Goal: Transaction & Acquisition: Purchase product/service

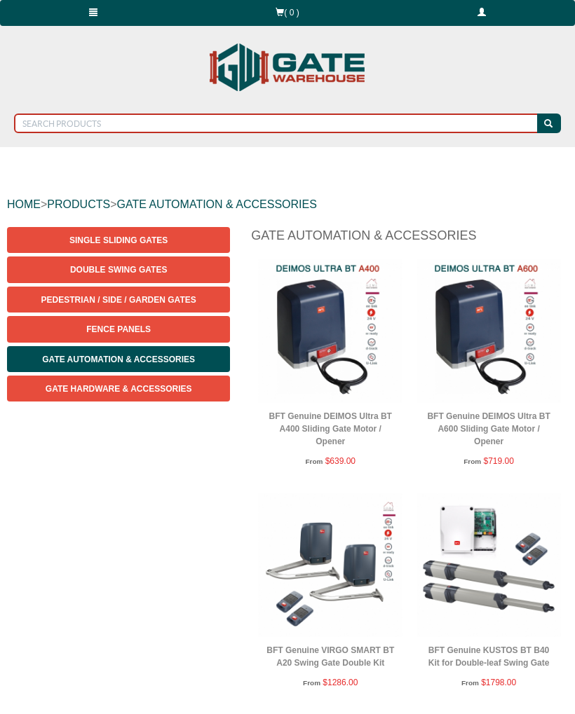
click at [168, 124] on input "text" at bounding box center [276, 124] width 525 height 20
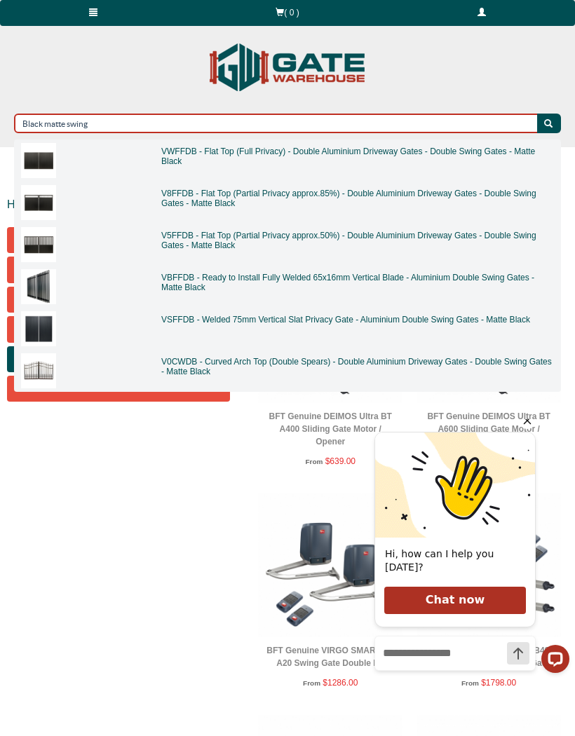
type input "Black matte swing"
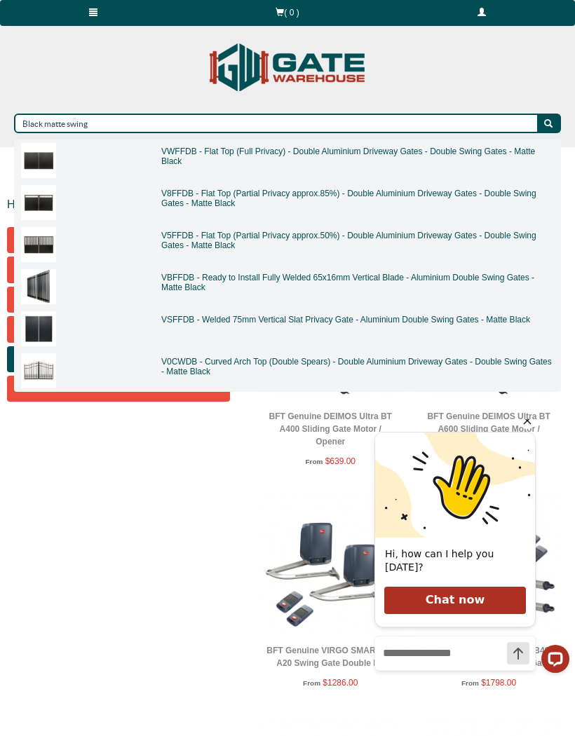
click at [41, 217] on img at bounding box center [38, 202] width 35 height 35
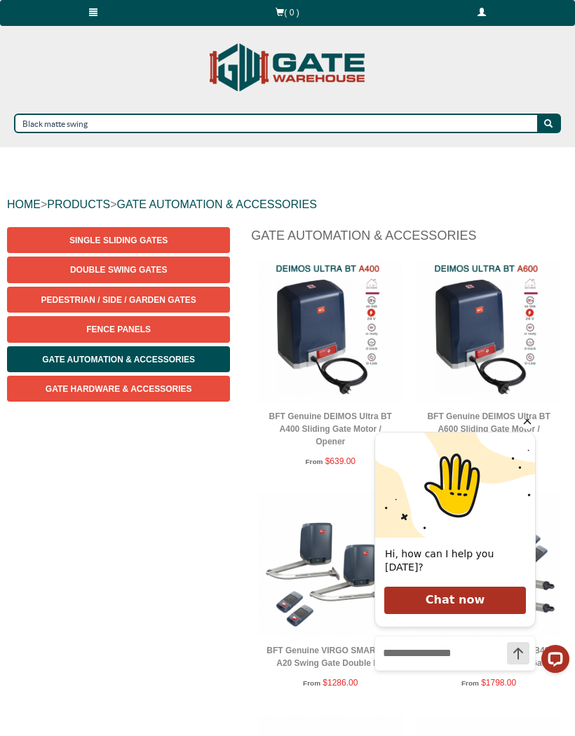
click at [30, 198] on link "HOME" at bounding box center [24, 204] width 34 height 12
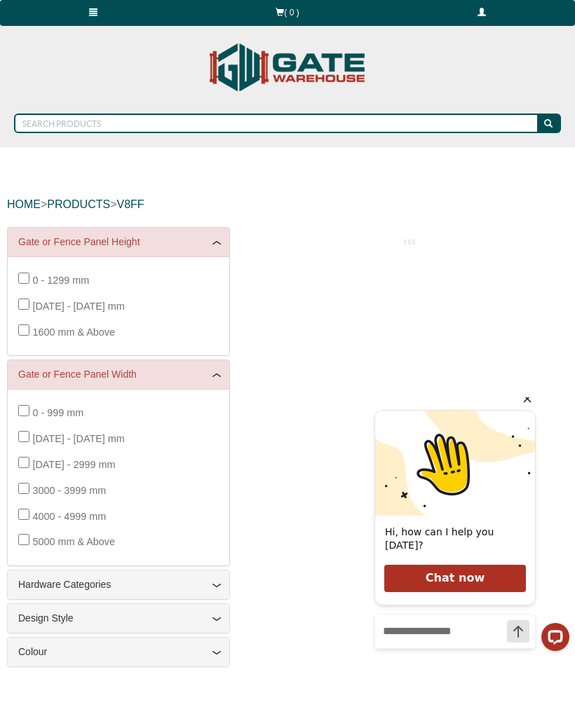
scroll to position [227, 0]
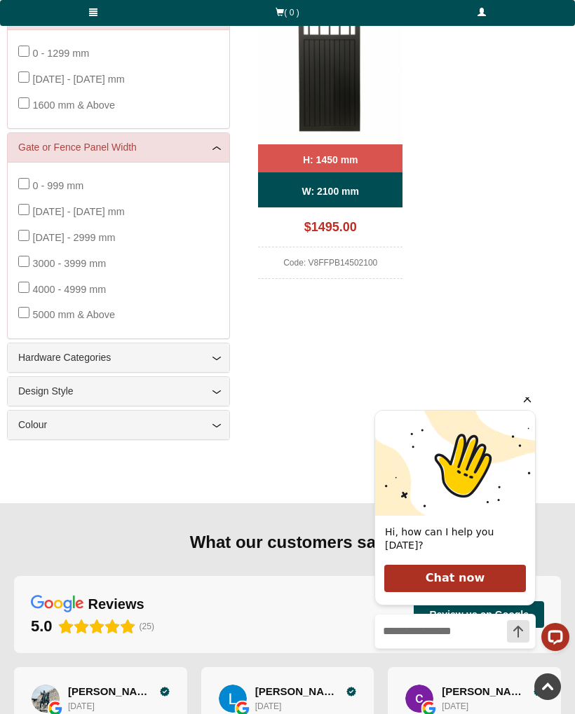
click at [205, 351] on link "Hardware Categories" at bounding box center [118, 357] width 200 height 15
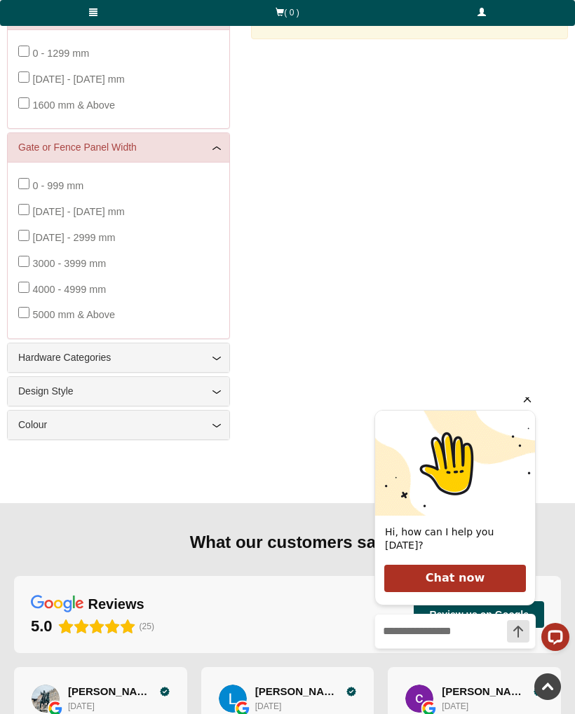
click at [210, 391] on link "Design Style" at bounding box center [118, 391] width 200 height 15
click at [214, 422] on link "Colour" at bounding box center [118, 425] width 200 height 15
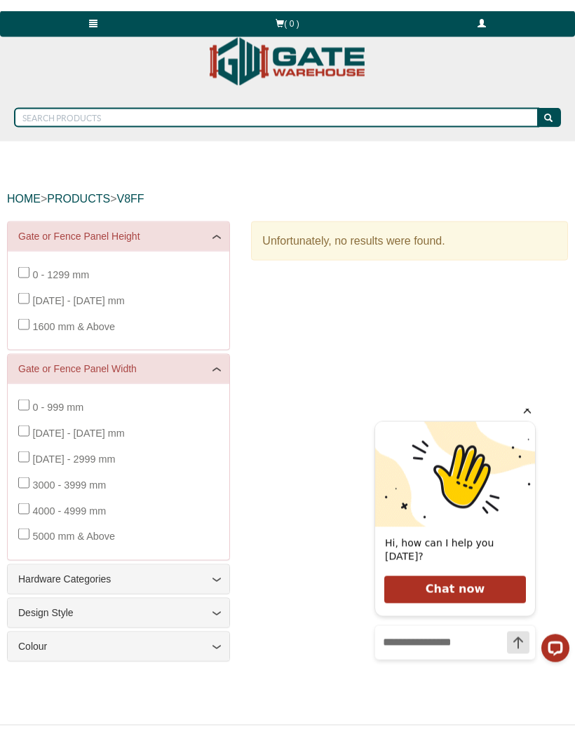
scroll to position [0, 0]
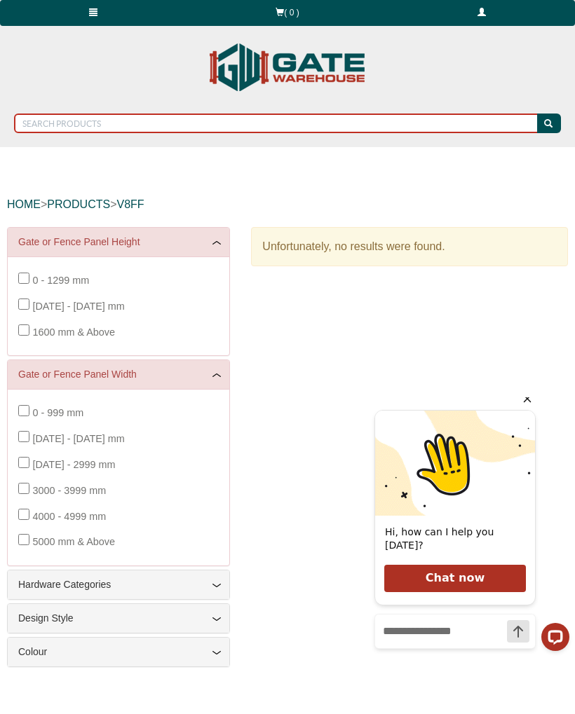
click at [114, 129] on input "text" at bounding box center [276, 124] width 525 height 20
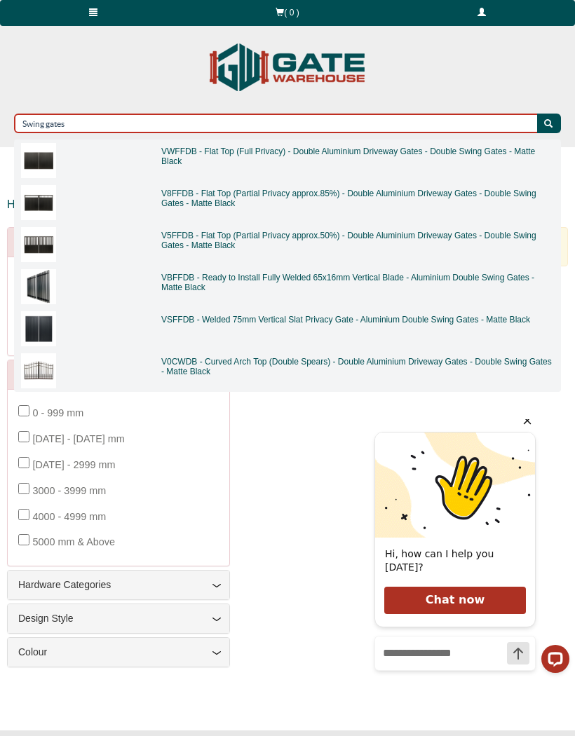
type input "Swing gates"
click at [549, 123] on button "submit" at bounding box center [549, 124] width 24 height 20
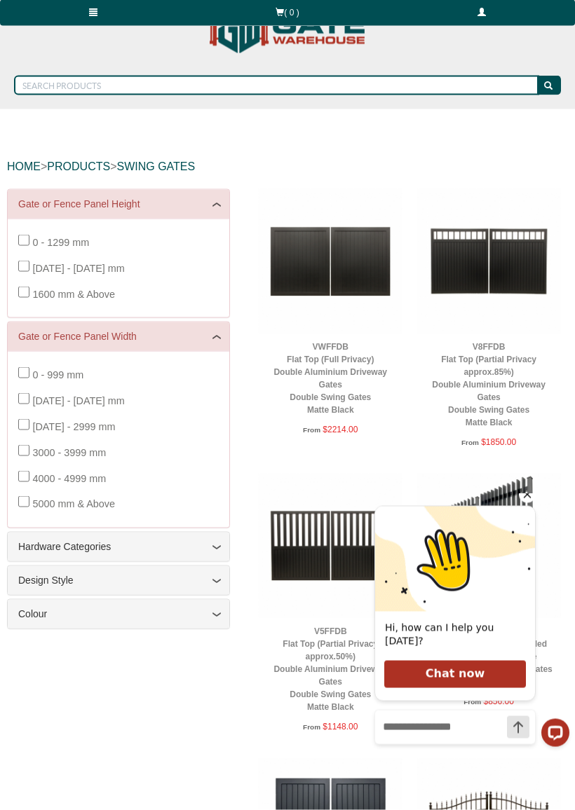
scroll to position [47, 0]
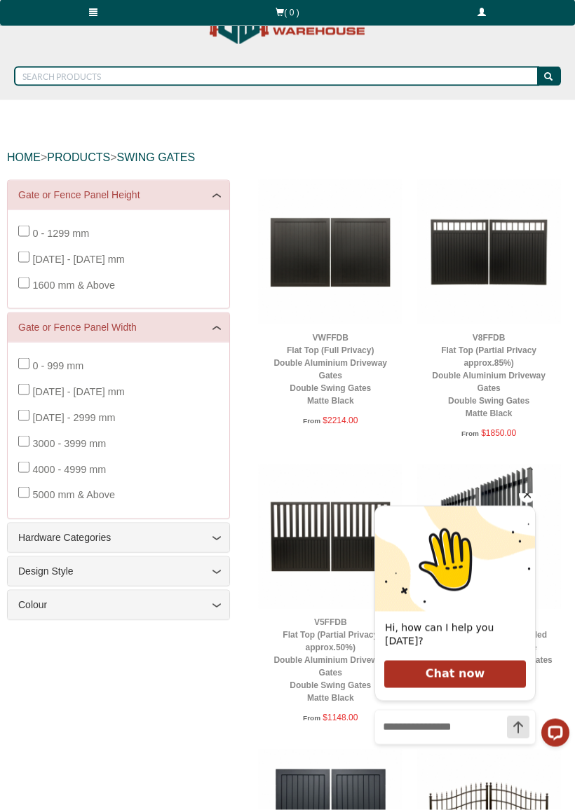
click at [500, 357] on link "V8FFDB Flat Top (Partial Privacy approx.85%) Double Aluminium Driveway Gates Do…" at bounding box center [489, 376] width 114 height 86
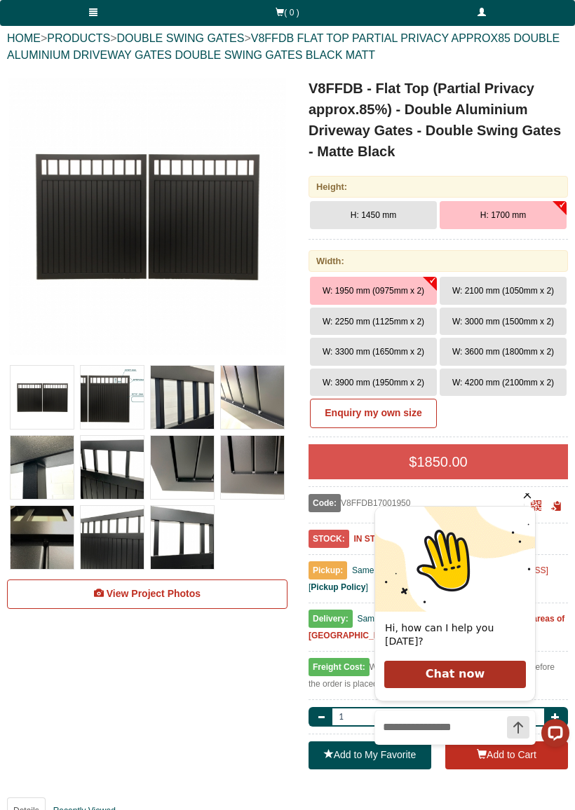
scroll to position [176, 0]
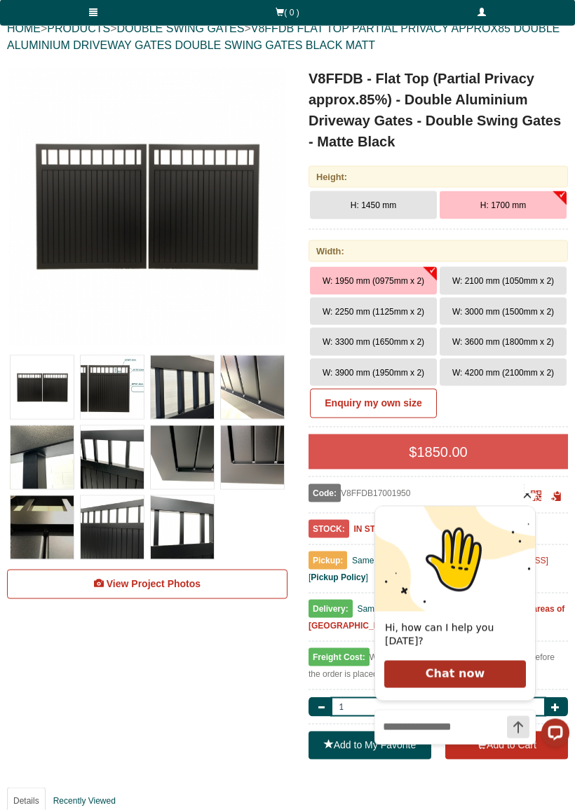
click at [175, 581] on span "View Project Photos" at bounding box center [154, 583] width 94 height 11
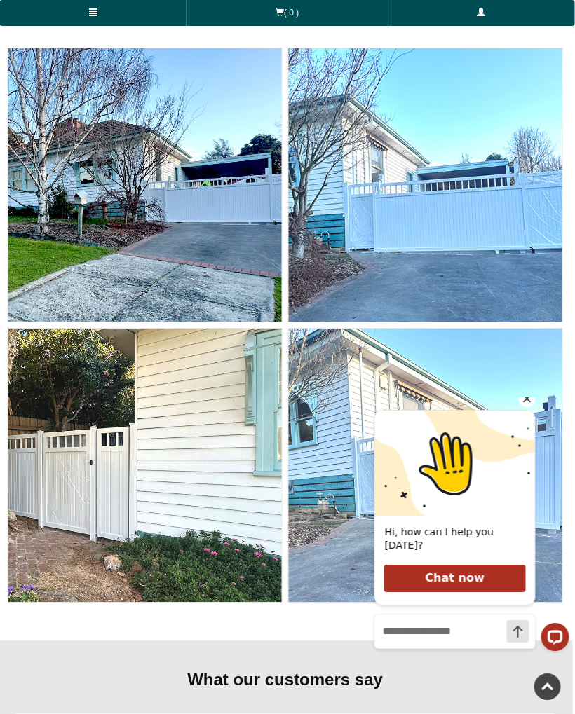
scroll to position [5135, 4]
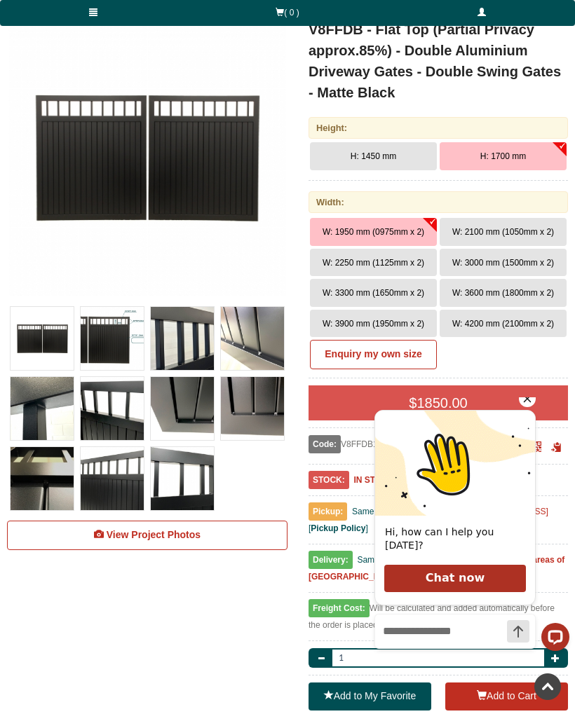
scroll to position [225, 1]
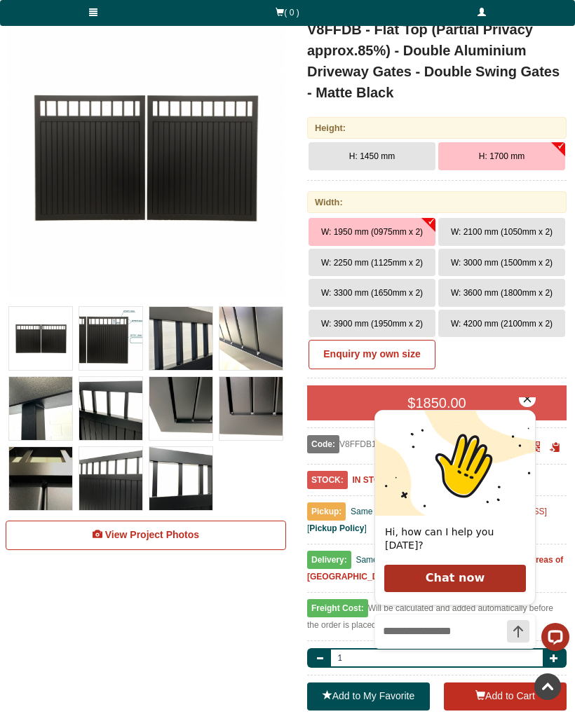
click at [528, 407] on icon "Hide greeting" at bounding box center [527, 398] width 17 height 17
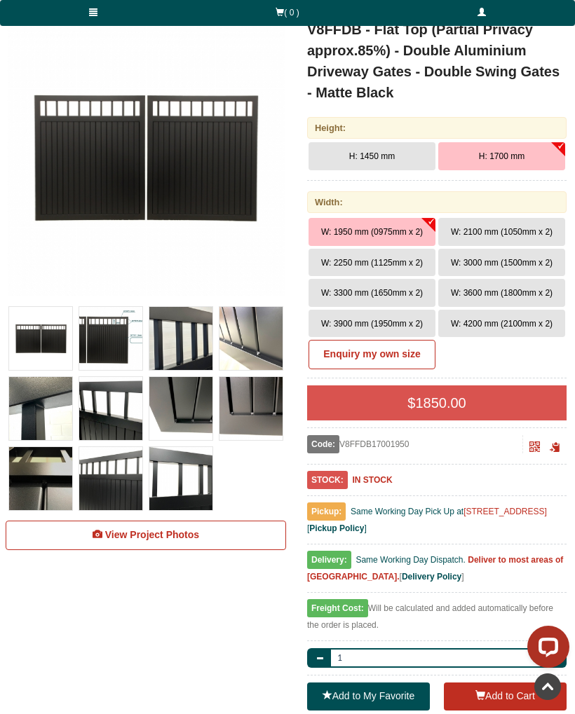
click at [365, 155] on span "H: 1450 mm" at bounding box center [372, 156] width 46 height 10
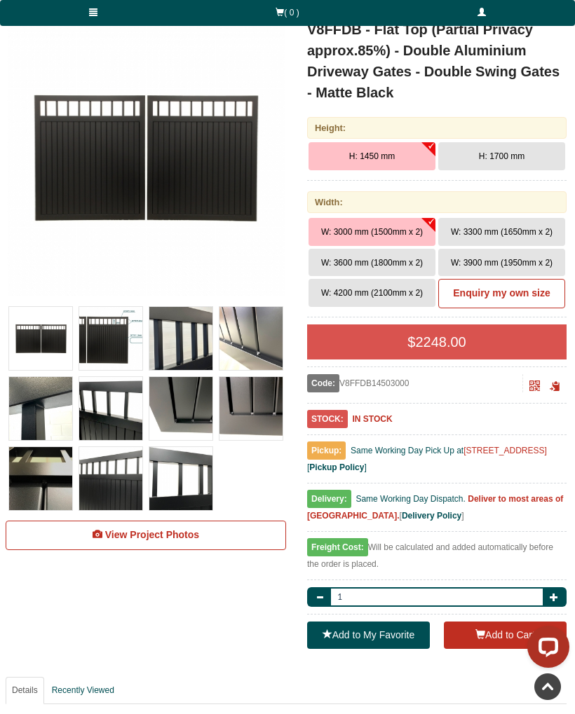
click at [118, 346] on img at bounding box center [110, 338] width 63 height 63
